Goal: Transaction & Acquisition: Purchase product/service

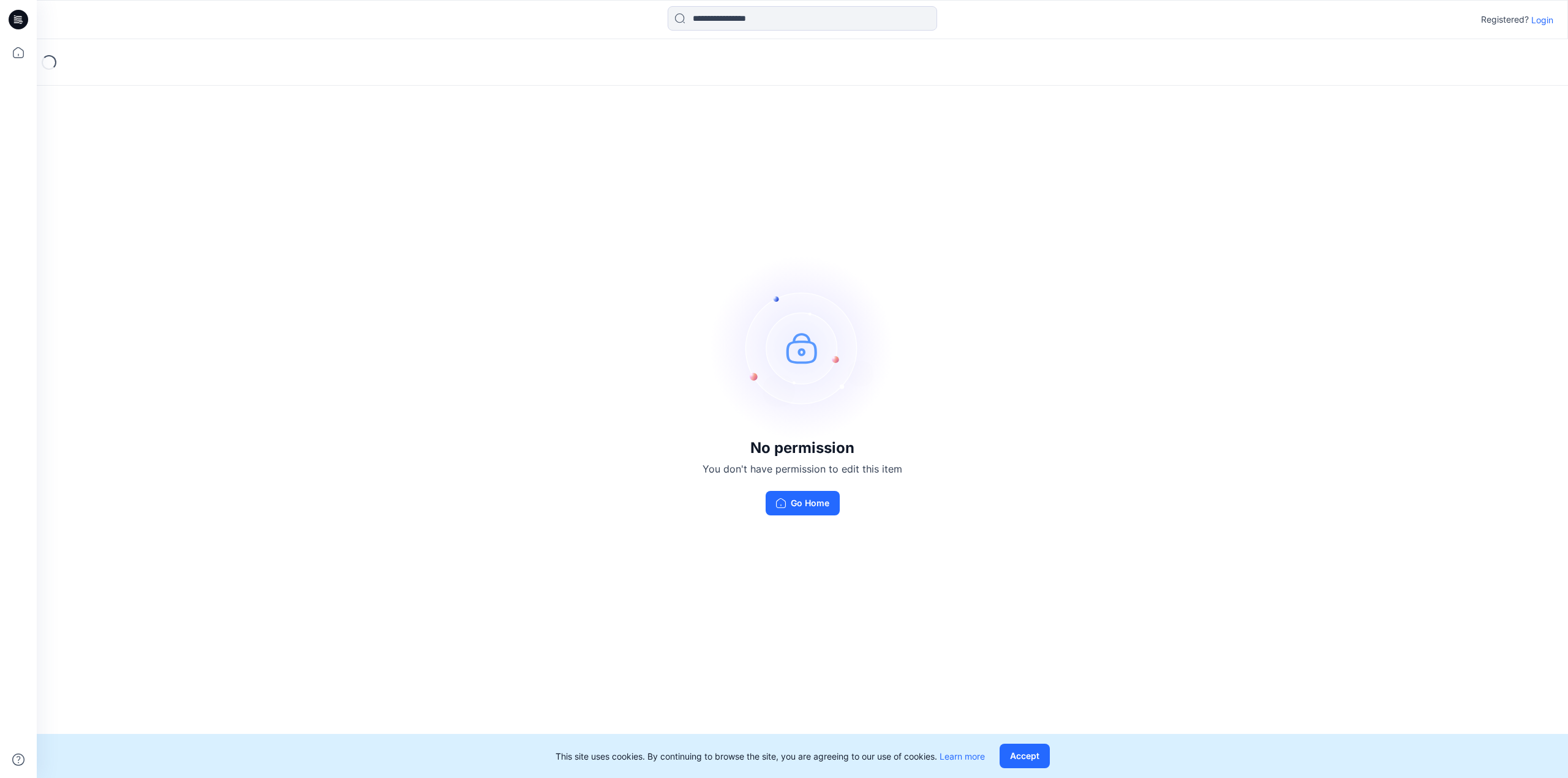
click at [1545, 21] on p "Login" at bounding box center [1542, 20] width 22 height 13
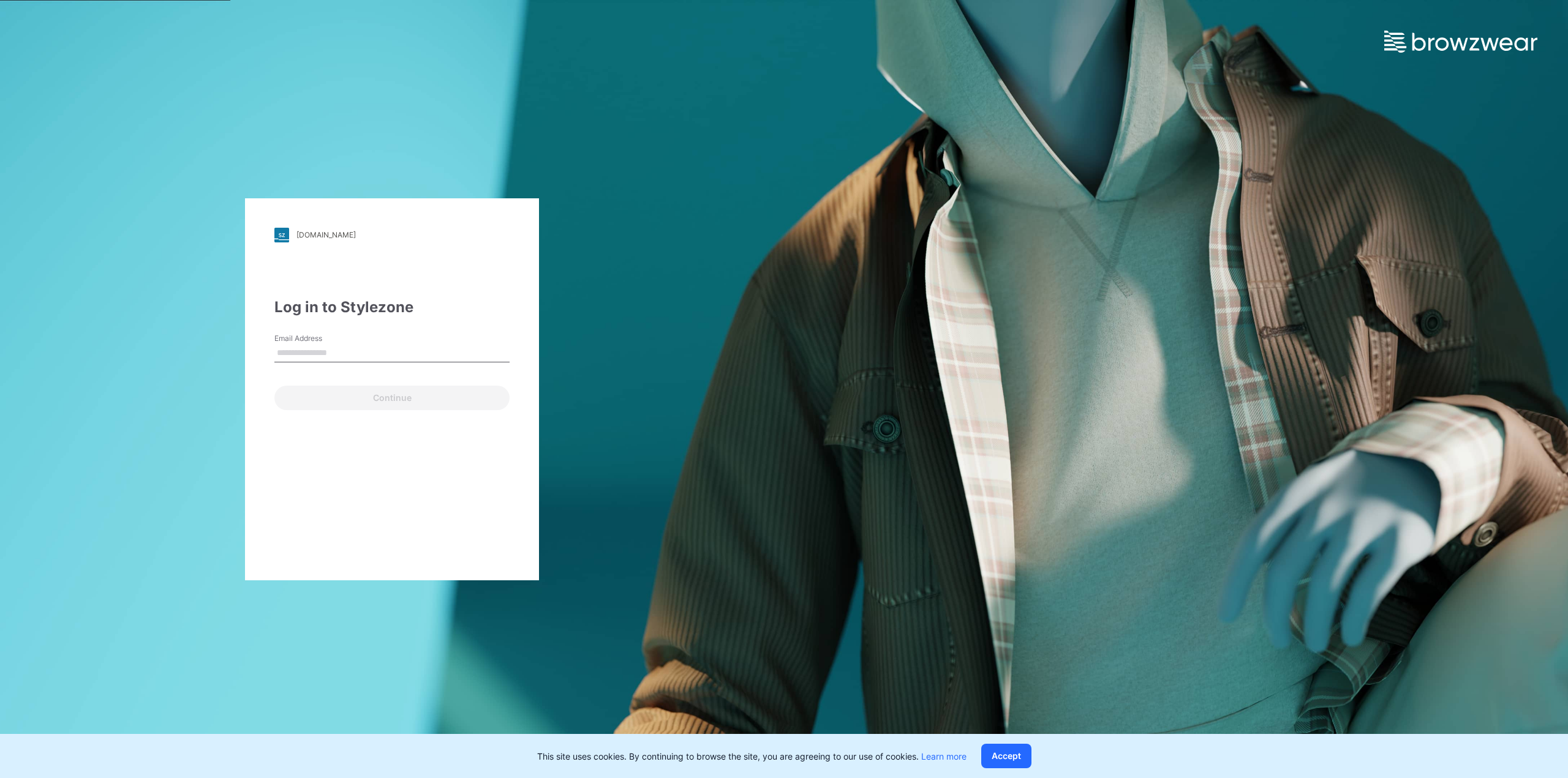
type input "**********"
click at [400, 403] on button "Continue" at bounding box center [391, 398] width 235 height 25
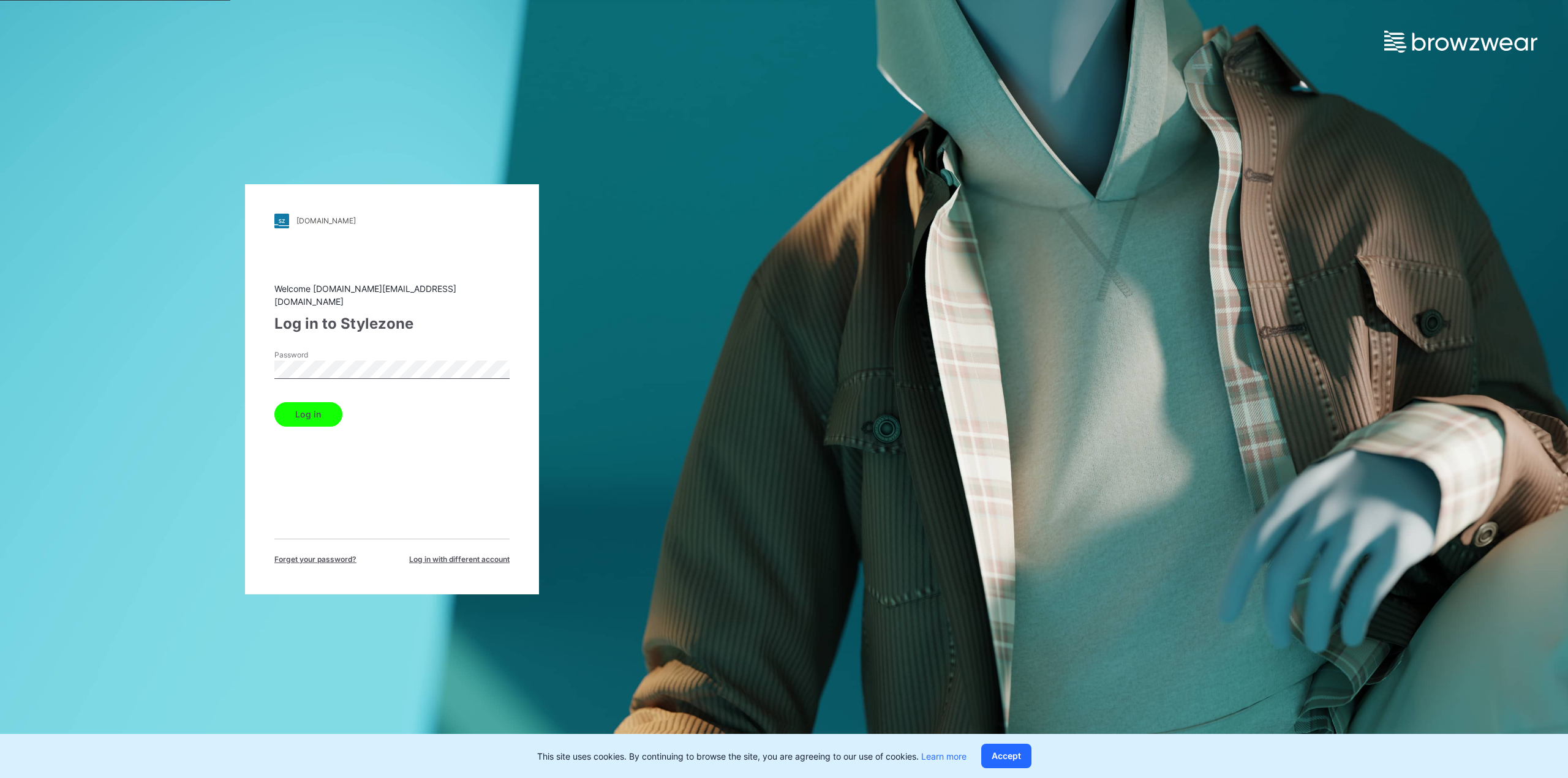
click at [321, 409] on button "Log in" at bounding box center [308, 414] width 68 height 25
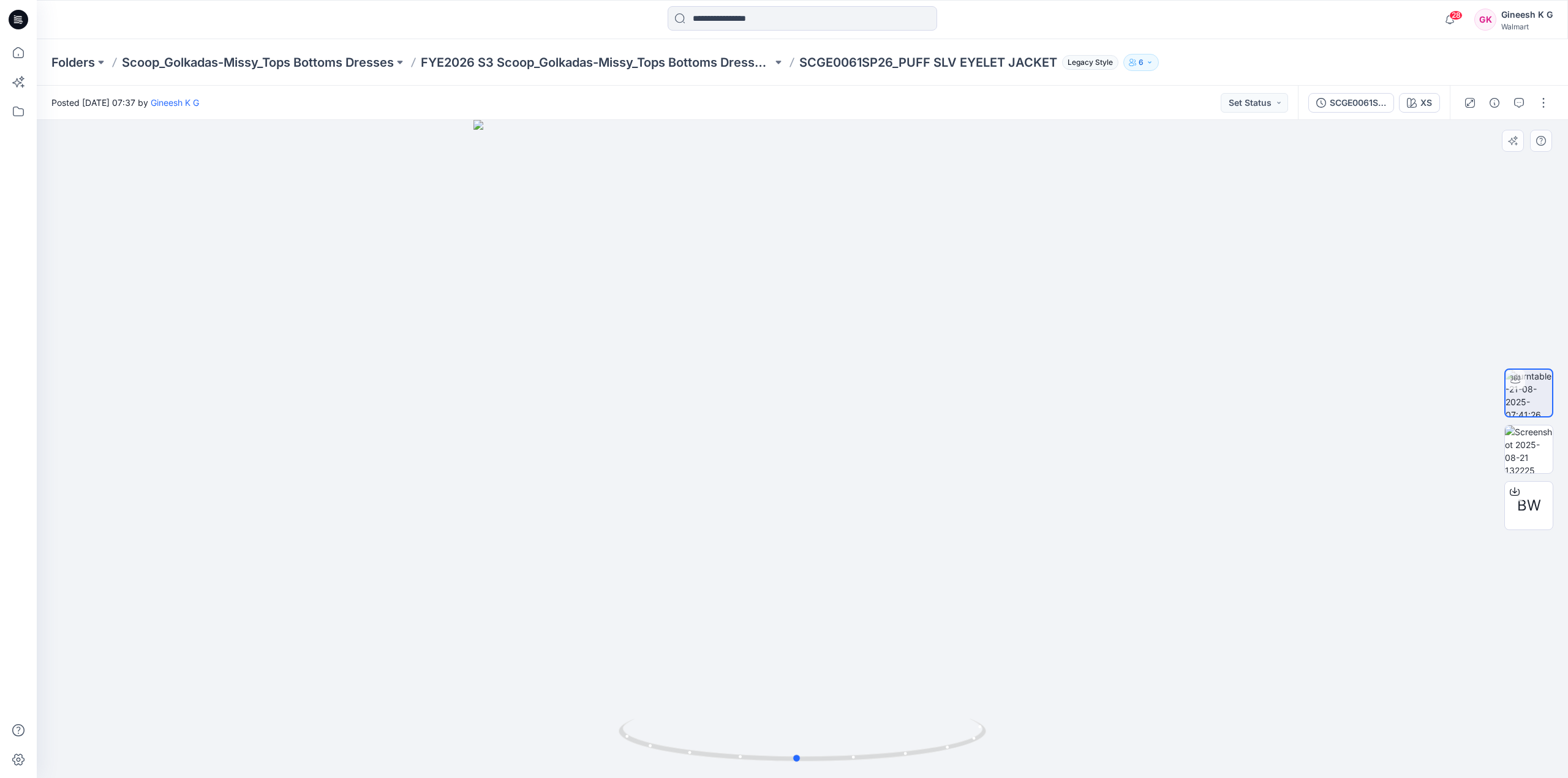
drag, startPoint x: 922, startPoint y: 533, endPoint x: 940, endPoint y: 554, distance: 27.7
drag, startPoint x: 940, startPoint y: 554, endPoint x: 981, endPoint y: 620, distance: 77.7
click at [981, 620] on div at bounding box center [802, 448] width 1531 height 658
click at [1534, 450] on img at bounding box center [1529, 449] width 48 height 48
